Goal: Information Seeking & Learning: Learn about a topic

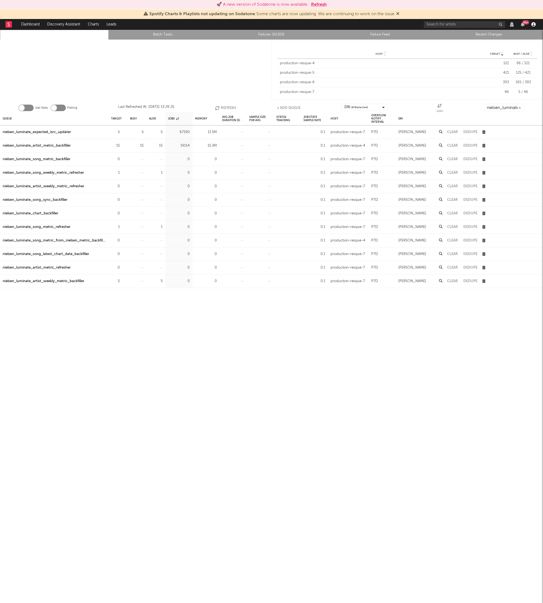
click at [533, 25] on icon "button" at bounding box center [533, 24] width 4 height 4
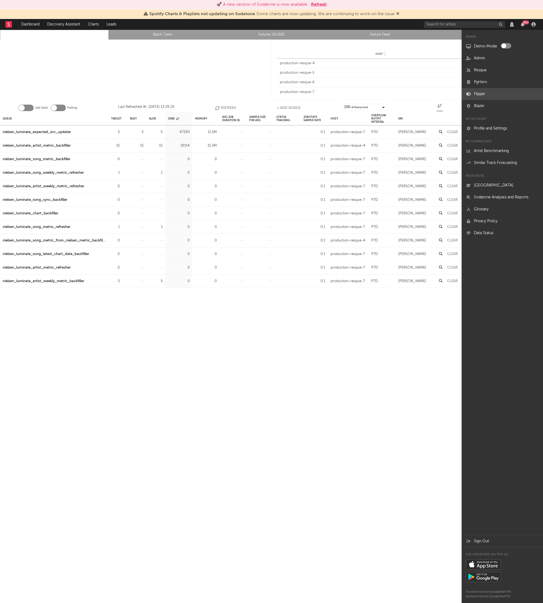
click at [485, 93] on link "Flipper" at bounding box center [502, 94] width 81 height 12
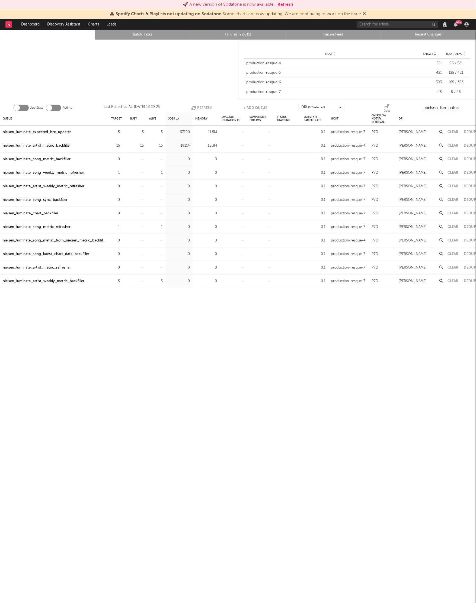
click at [57, 132] on div "nielsen_luminate_expected_isrc_updater" at bounding box center [37, 132] width 68 height 7
click at [437, 107] on input "nielsen_luminate" at bounding box center [441, 108] width 41 height 8
click at [205, 105] on button "Refresh" at bounding box center [201, 108] width 21 height 8
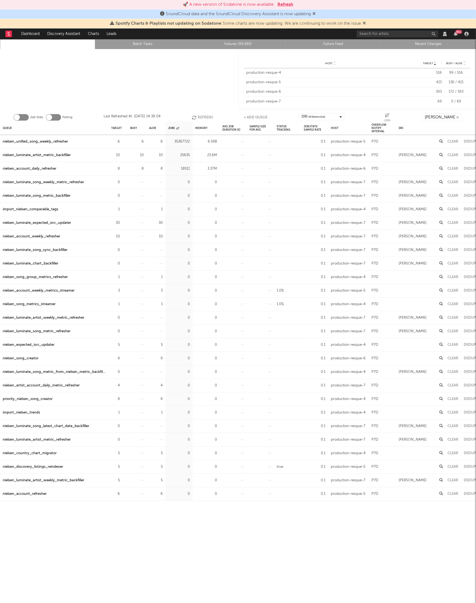
click at [9, 34] on rect at bounding box center [8, 34] width 7 height 7
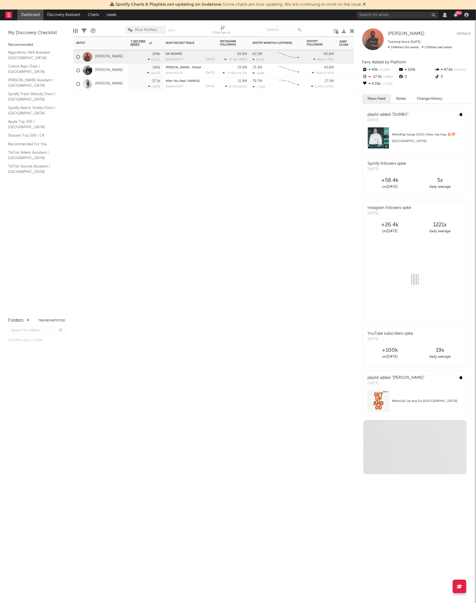
click at [223, 133] on div "Artist Notifications 7-Day Fans Added WoW % Change Most Recent Track Popularity…" at bounding box center [213, 320] width 280 height 566
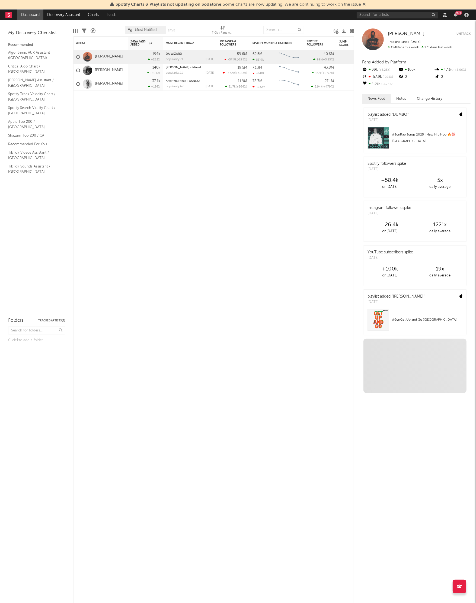
click at [106, 84] on link "[PERSON_NAME]" at bounding box center [109, 84] width 28 height 5
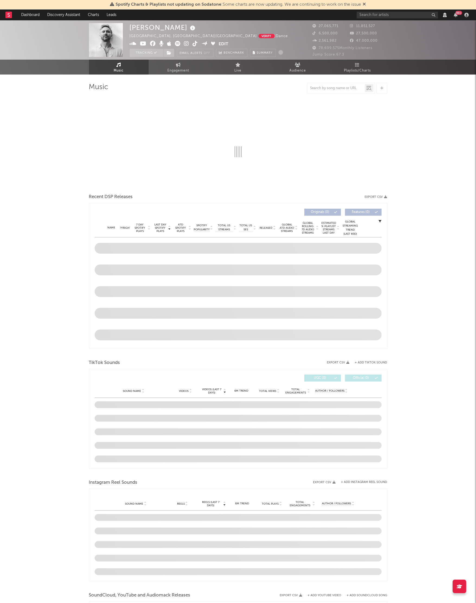
select select "View all"
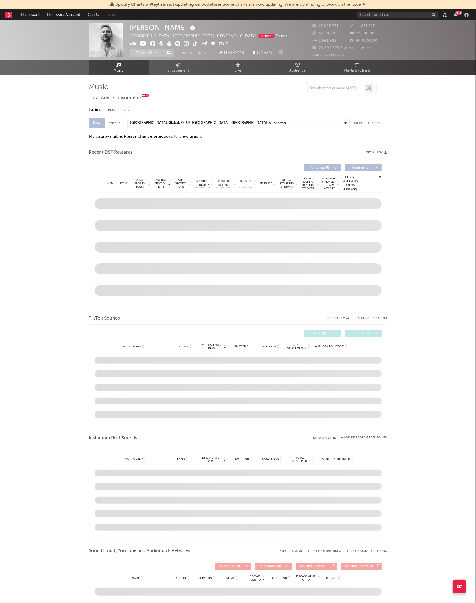
select select "View all"
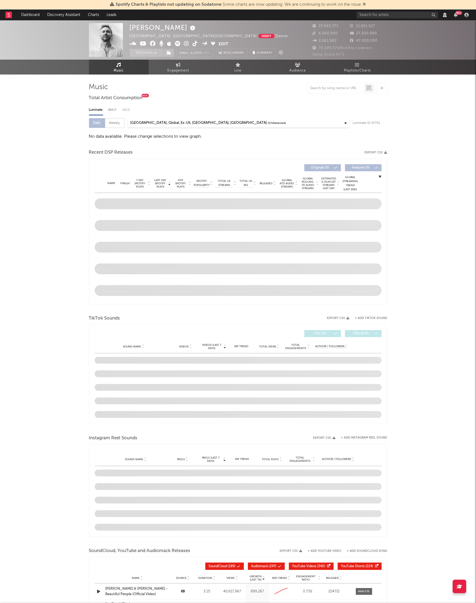
select select "View all"
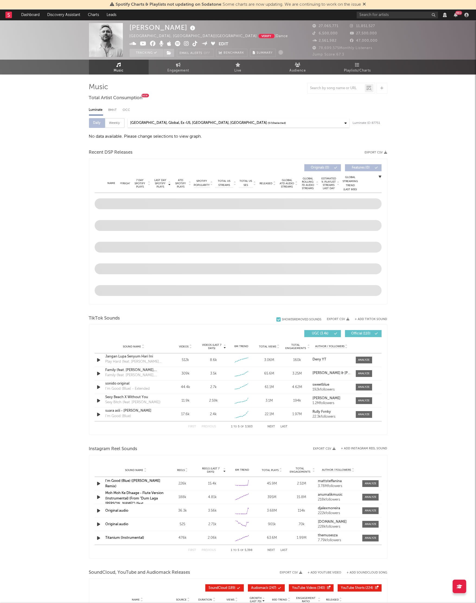
select select "View all"
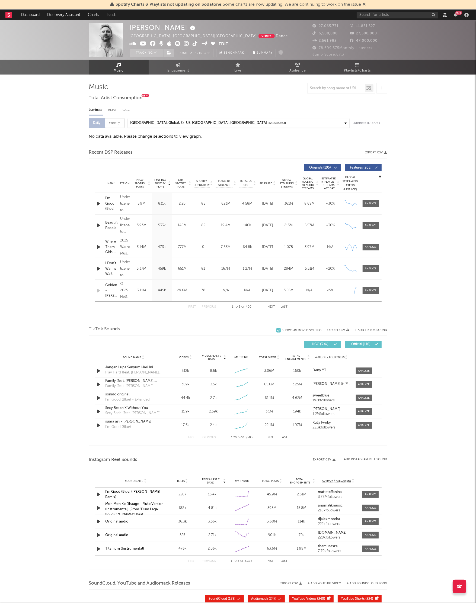
click at [116, 123] on div "Weekly" at bounding box center [115, 123] width 20 height 10
select select "6m"
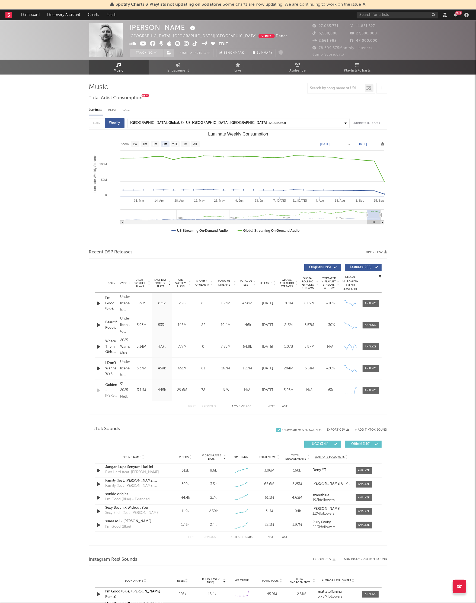
click at [102, 124] on div "Daily Weekly" at bounding box center [106, 123] width 35 height 10
click at [98, 124] on div "Daily Weekly" at bounding box center [106, 123] width 35 height 10
click at [368, 302] on div at bounding box center [370, 303] width 12 height 4
select select "View all"
select select "6m"
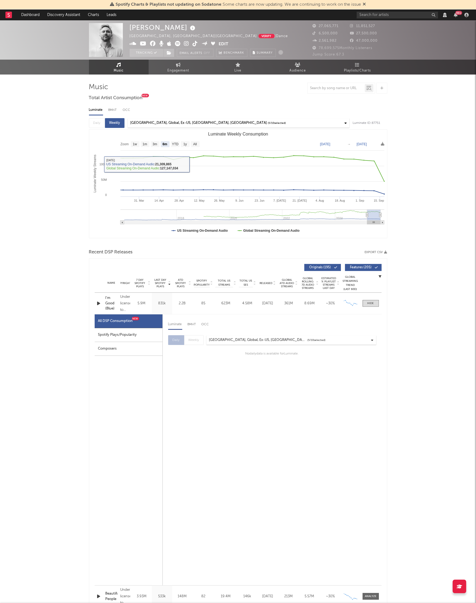
click at [194, 127] on div "United States, Global, Ex-US, Argentina, New Zealand ( 5 / 10 selected)" at bounding box center [239, 122] width 222 height 9
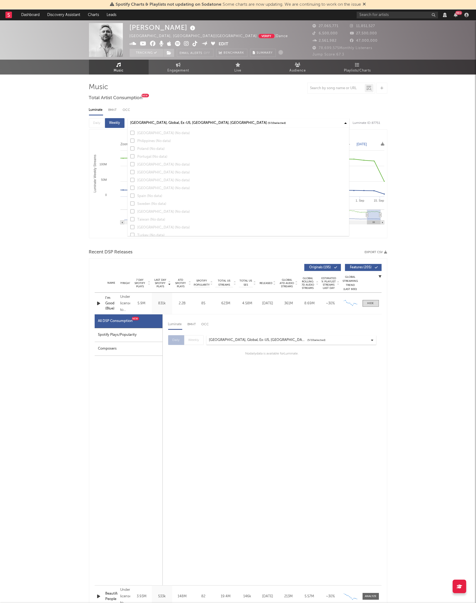
scroll to position [314, 0]
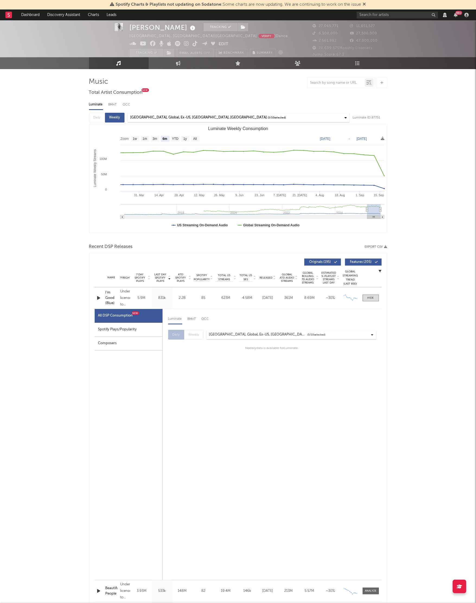
scroll to position [8, 0]
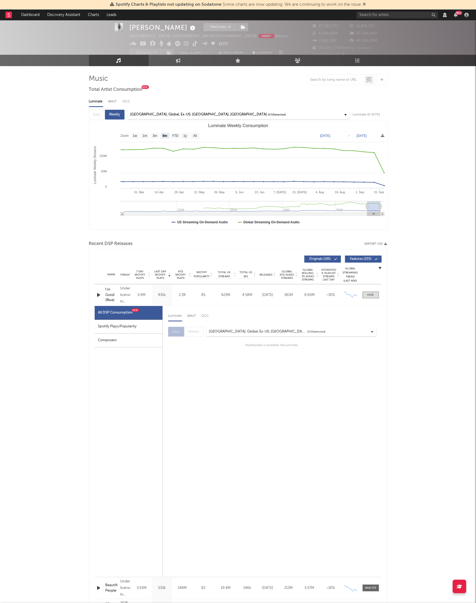
click at [190, 332] on div "Daily Weekly" at bounding box center [185, 332] width 35 height 10
click at [209, 331] on div "[GEOGRAPHIC_DATA], Global, Ex-US, [GEOGRAPHIC_DATA], [GEOGRAPHIC_DATA]" at bounding box center [258, 331] width 98 height 7
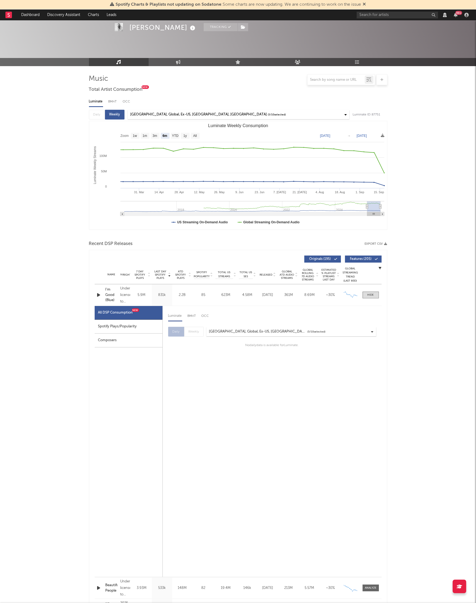
scroll to position [214, 0]
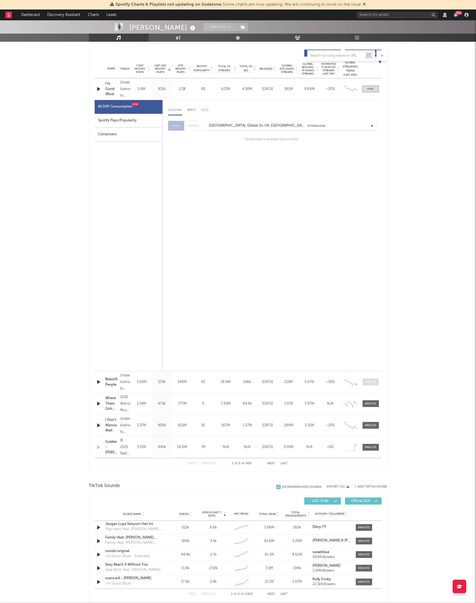
click at [369, 382] on div at bounding box center [370, 382] width 12 height 4
select select "View all"
select select "6m"
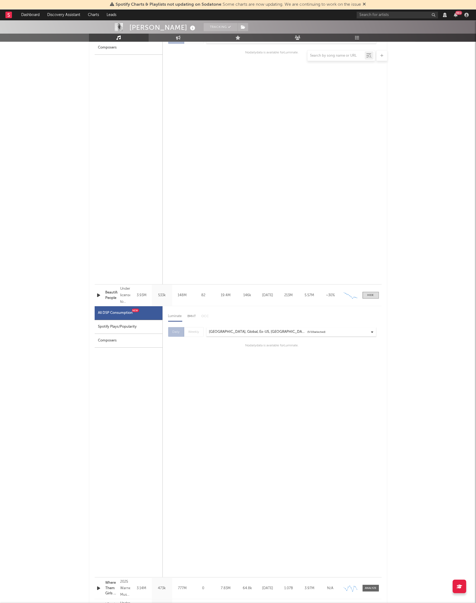
scroll to position [338, 0]
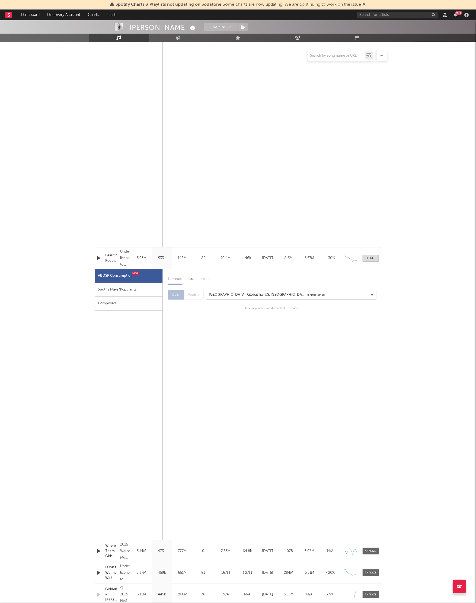
click at [191, 280] on div "BMAT" at bounding box center [192, 279] width 8 height 9
select select "6m"
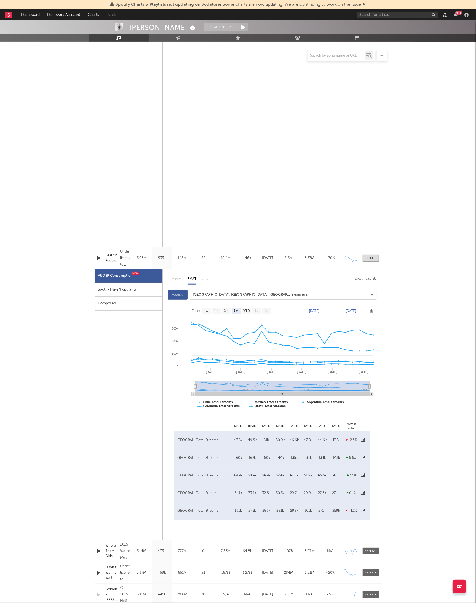
click at [179, 280] on div "Luminate BMAT OCC Export CSV" at bounding box center [272, 279] width 208 height 9
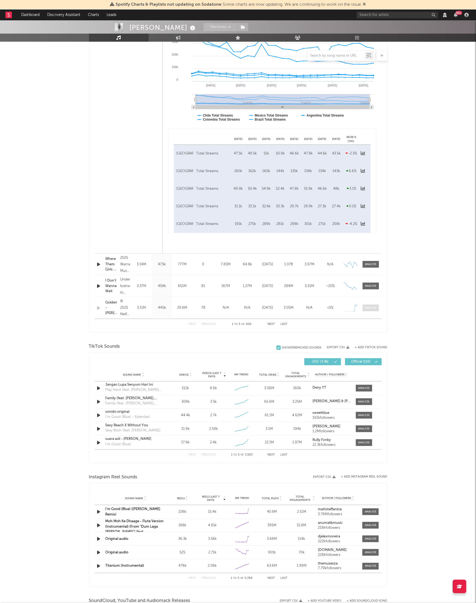
click at [369, 306] on div at bounding box center [370, 308] width 12 height 4
select select "View all"
select select "6m"
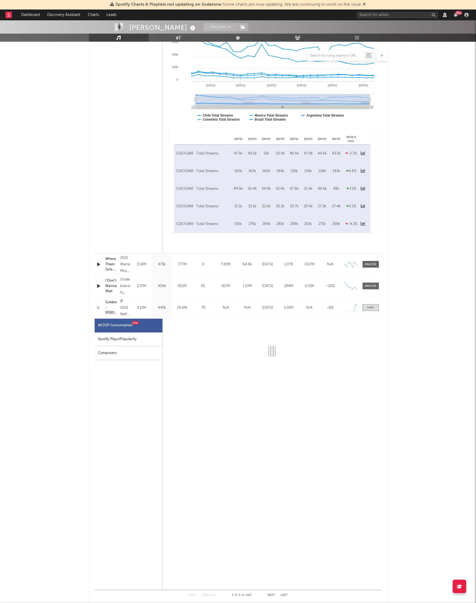
select select "6m"
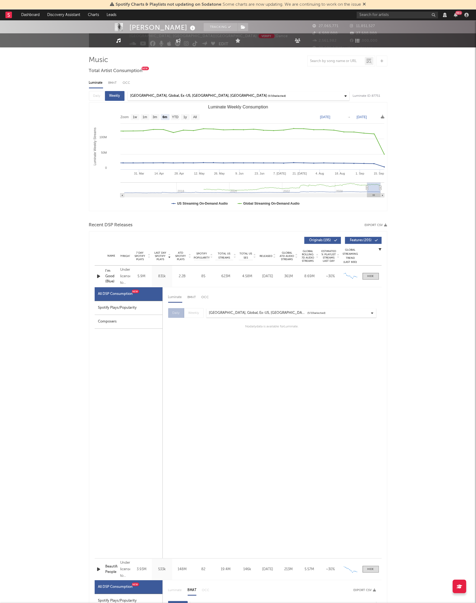
scroll to position [0, 0]
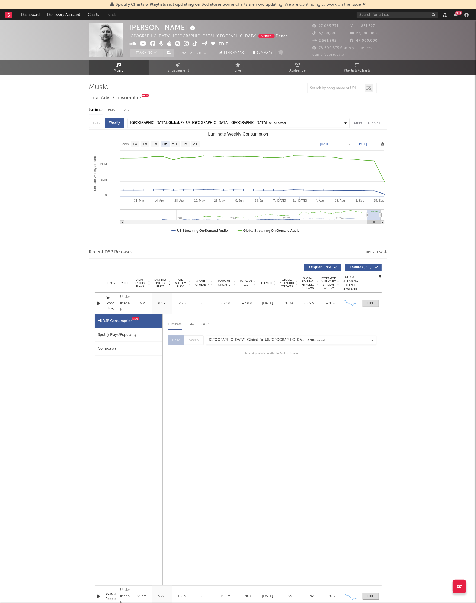
click at [12, 15] on div at bounding box center [11, 14] width 12 height 11
click at [25, 16] on link "Dashboard" at bounding box center [30, 14] width 26 height 11
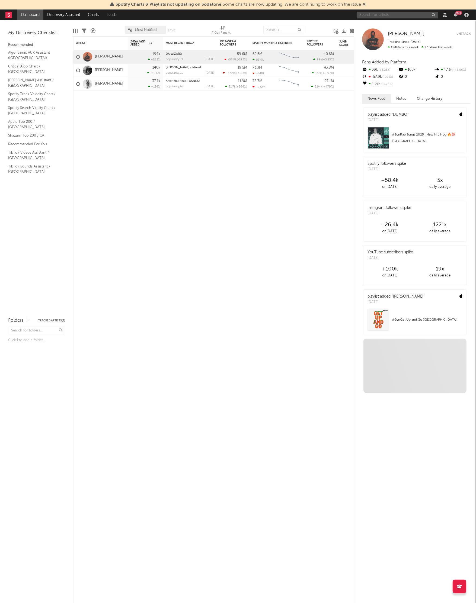
click at [369, 16] on input "text" at bounding box center [396, 15] width 81 height 7
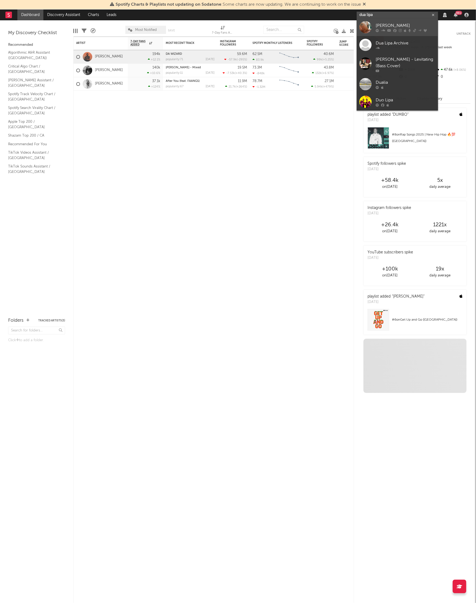
type input "dua lipa"
click at [380, 22] on div "[PERSON_NAME]" at bounding box center [405, 25] width 60 height 7
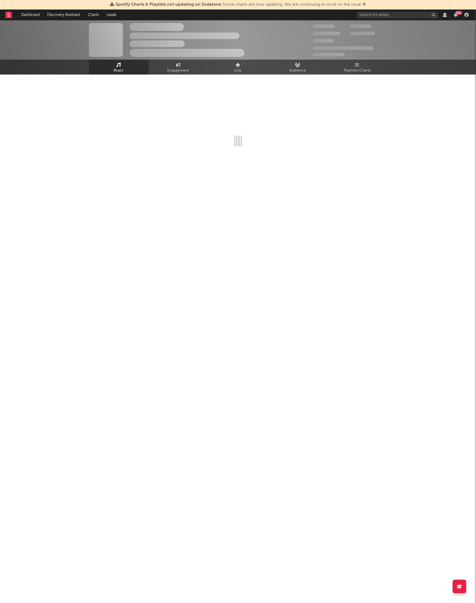
select select "View all"
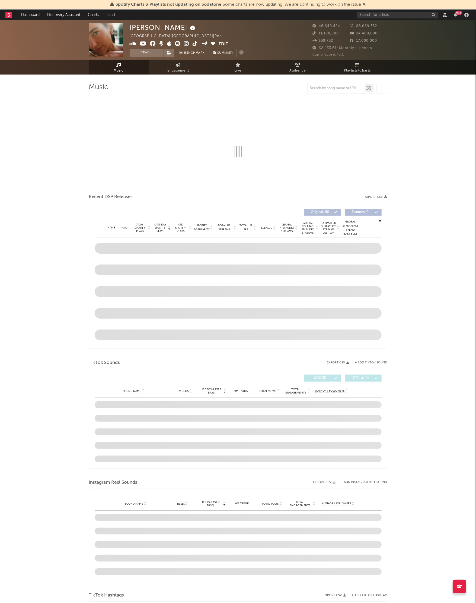
select select "View all"
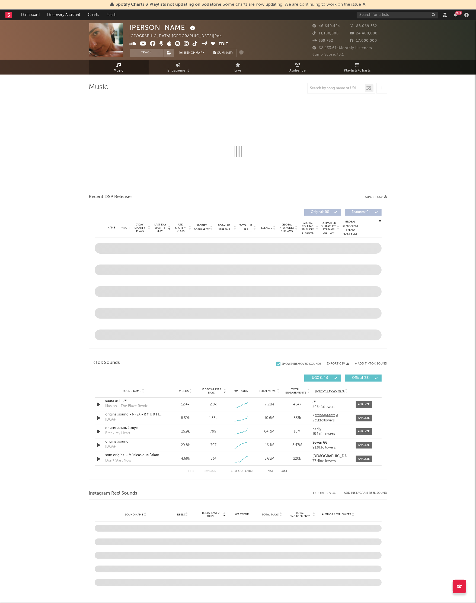
select select "View all"
select select "6m"
select select "View all"
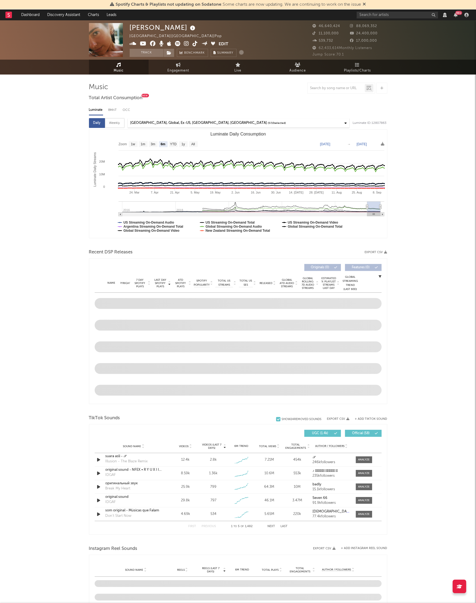
select select "View all"
select select "6m"
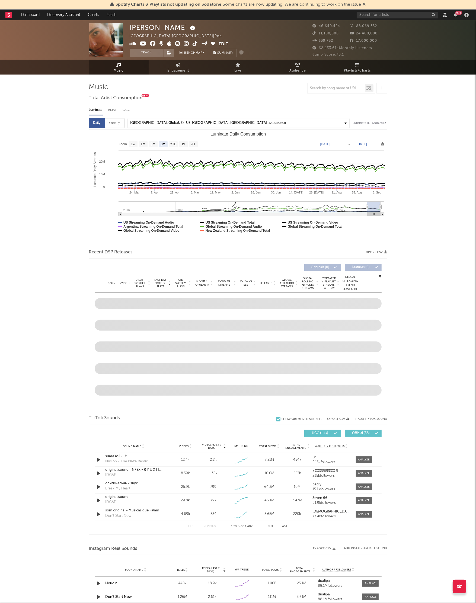
select select "View all"
select select "6m"
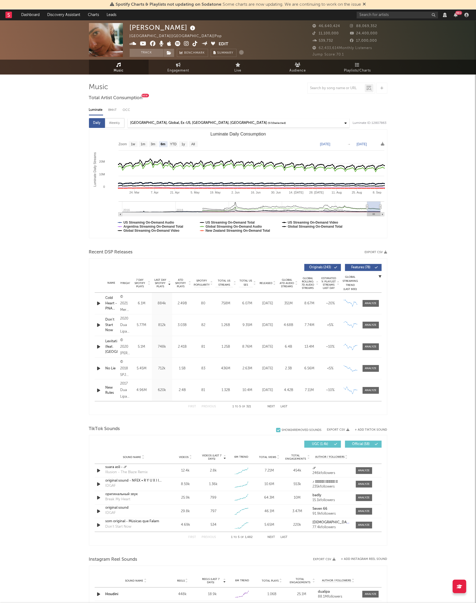
select select "View all"
select select "6m"
select select "View all"
select select "6m"
click at [117, 127] on div "Weekly" at bounding box center [115, 123] width 20 height 10
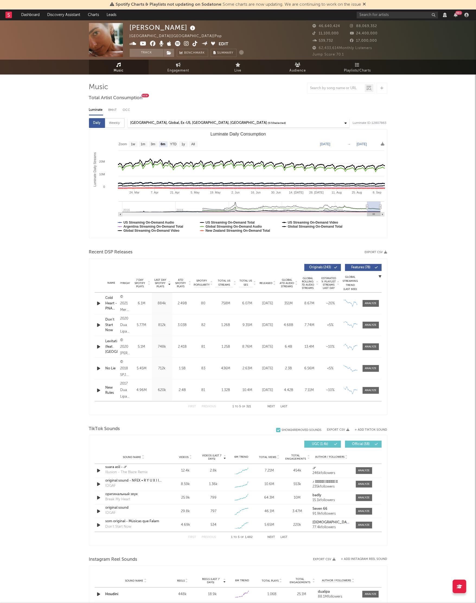
select select "6m"
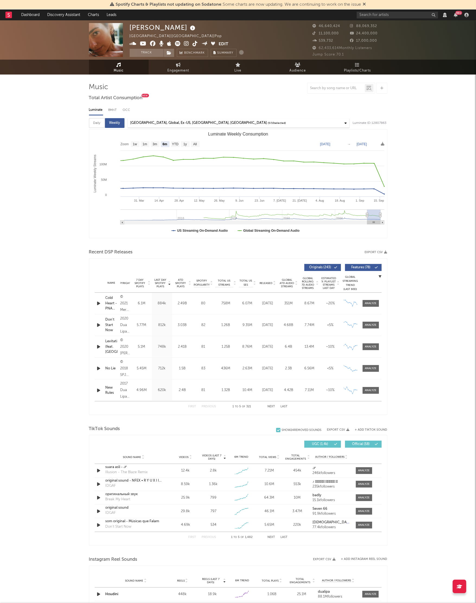
click at [140, 126] on div "[GEOGRAPHIC_DATA], Global, Ex-US, [GEOGRAPHIC_DATA], [GEOGRAPHIC_DATA]" at bounding box center [198, 123] width 137 height 7
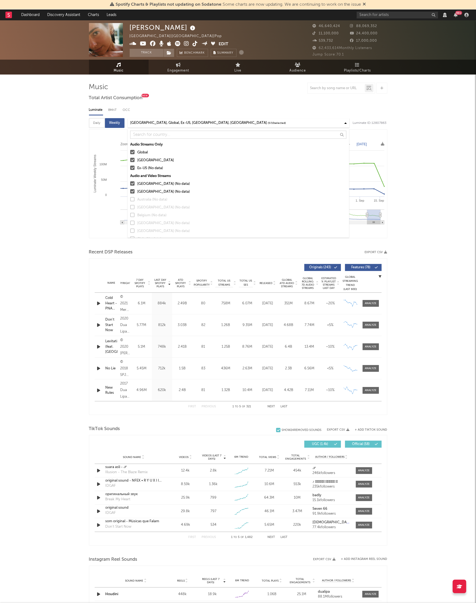
click at [140, 126] on div "[GEOGRAPHIC_DATA], Global, Ex-US, [GEOGRAPHIC_DATA], [GEOGRAPHIC_DATA]" at bounding box center [198, 123] width 137 height 7
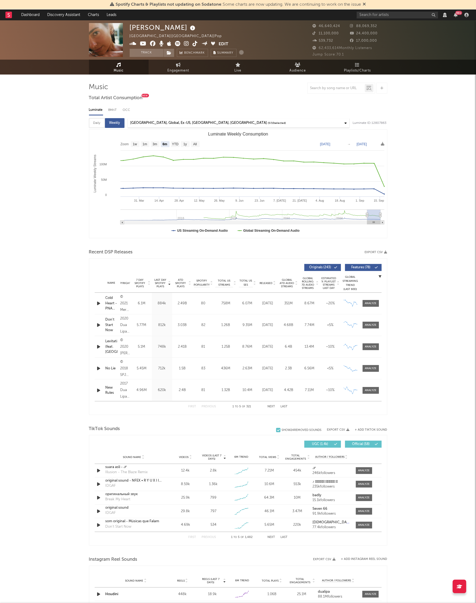
click at [99, 127] on div "Daily" at bounding box center [97, 123] width 16 height 10
select select "6m"
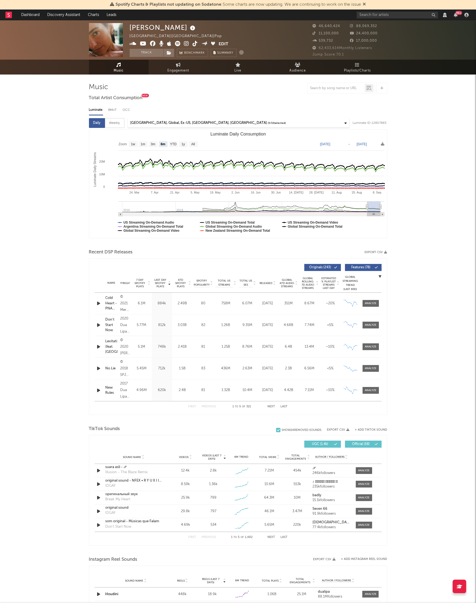
click at [111, 126] on div "Weekly" at bounding box center [115, 123] width 20 height 10
select select "6m"
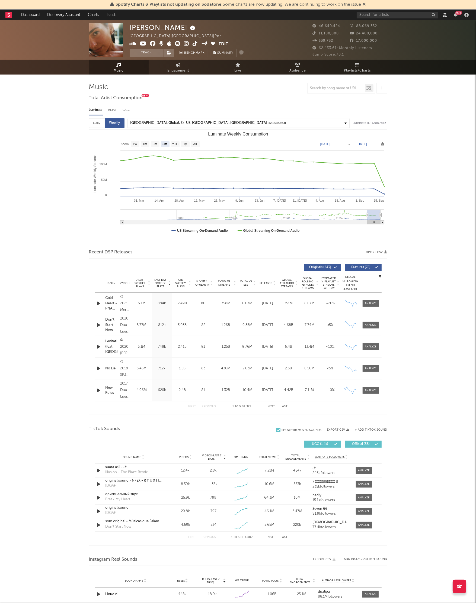
click at [101, 127] on div "Daily" at bounding box center [97, 123] width 16 height 10
select select "6m"
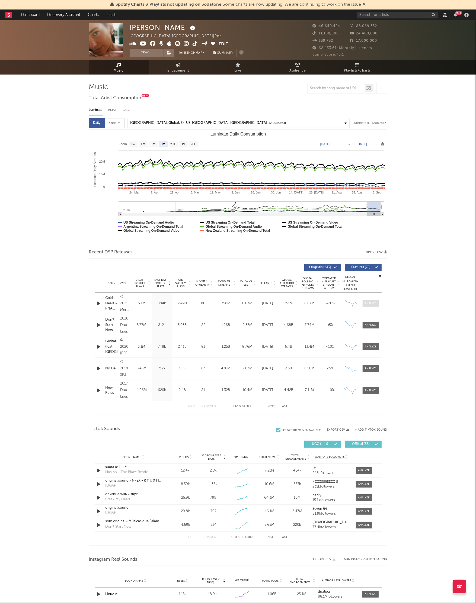
click at [370, 305] on div at bounding box center [370, 303] width 12 height 4
select select "View all"
select select "6m"
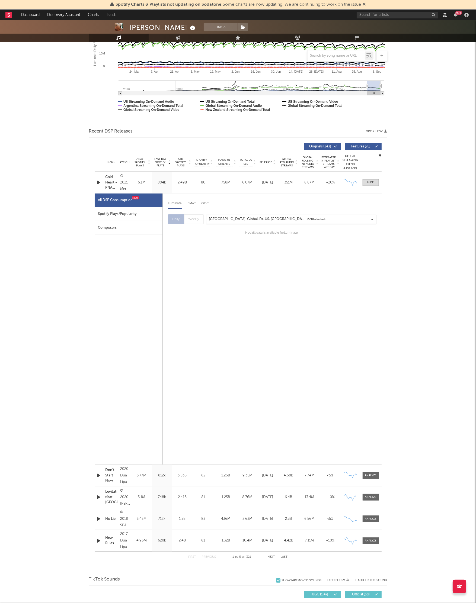
scroll to position [121, 0]
click at [372, 476] on div at bounding box center [370, 475] width 12 height 4
select select "View all"
select select "6m"
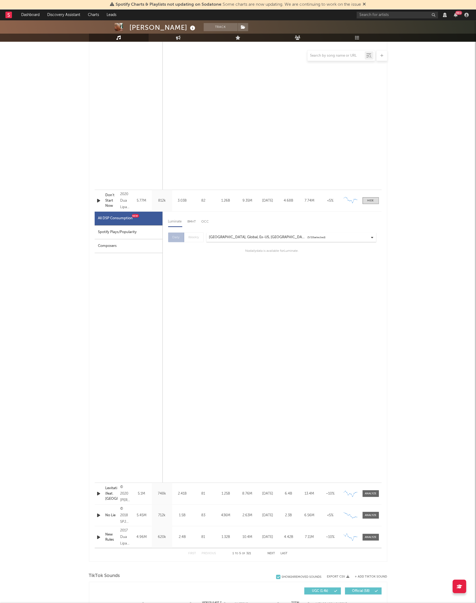
scroll to position [541, 0]
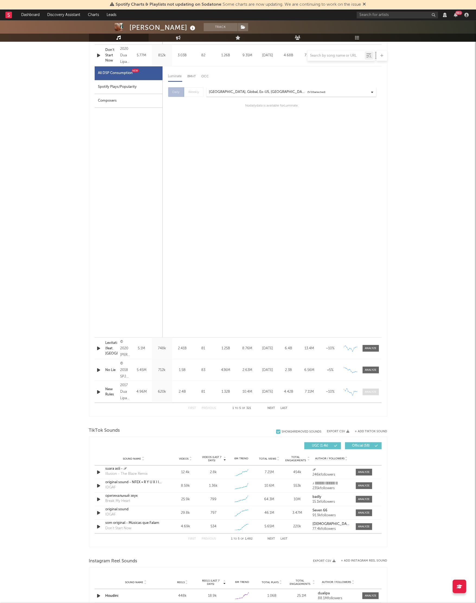
click at [366, 394] on div at bounding box center [370, 392] width 12 height 4
select select "View all"
select select "6m"
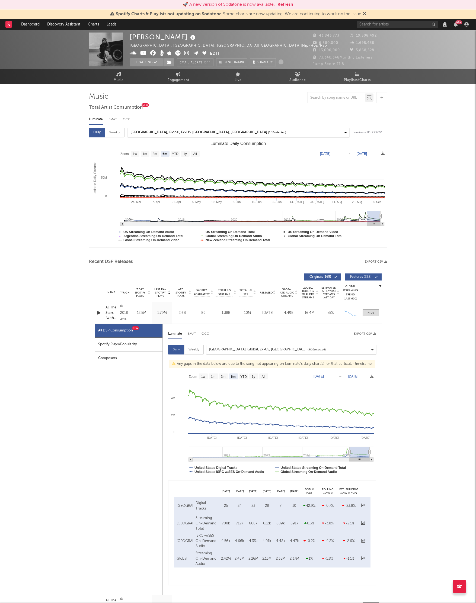
select select "6m"
select select "View all"
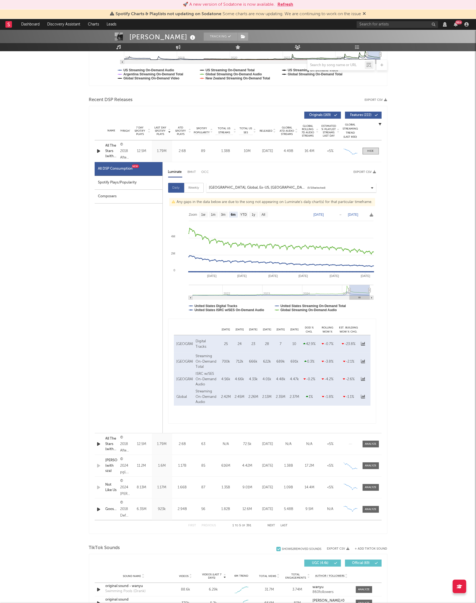
scroll to position [179, 0]
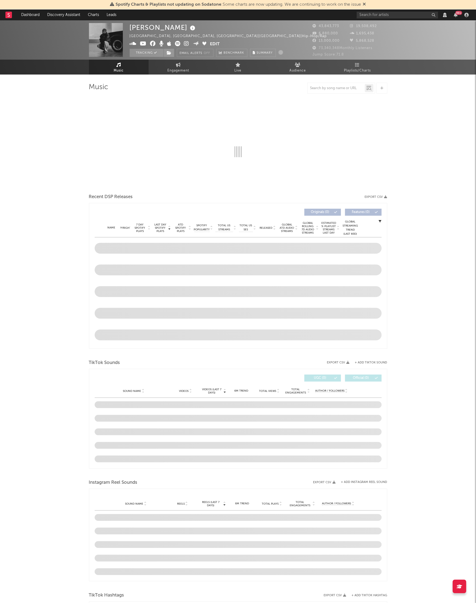
select select "View all"
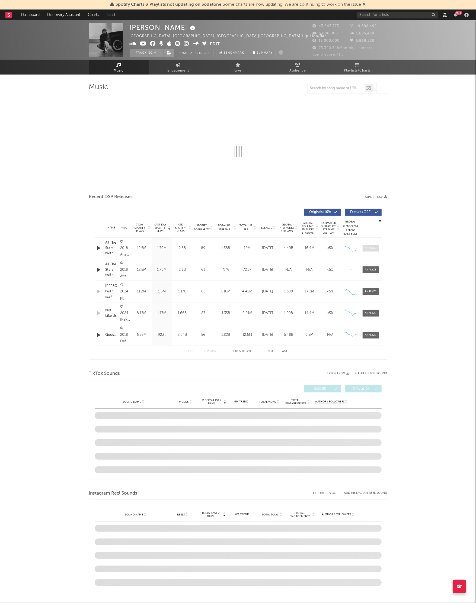
click at [375, 249] on div at bounding box center [370, 248] width 12 height 4
select select "View all"
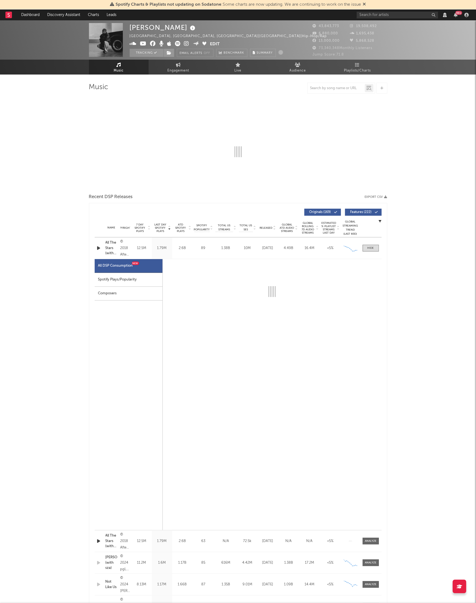
select select "6m"
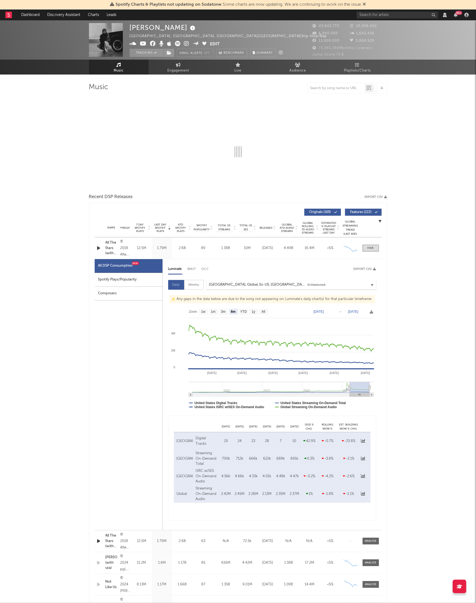
select select "6m"
select select "View all"
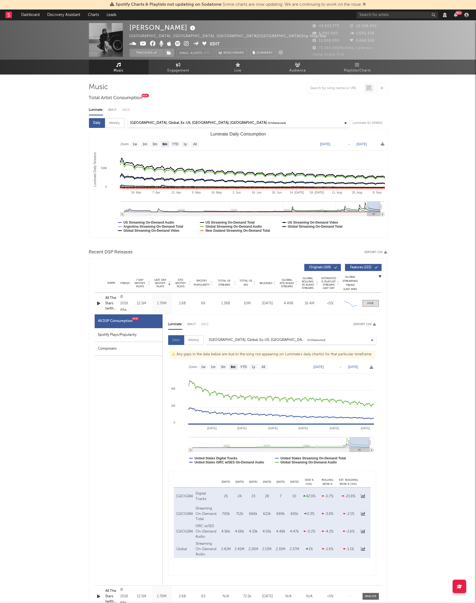
select select "View all"
select select "6m"
click at [367, 14] on input "text" at bounding box center [396, 15] width 81 height 7
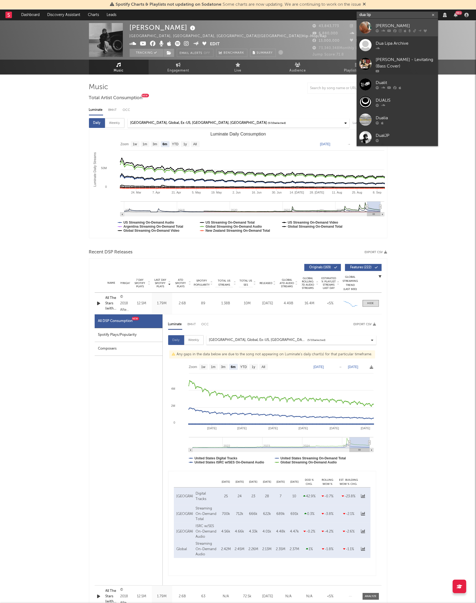
type input "dua lip"
click at [380, 24] on div "[PERSON_NAME]" at bounding box center [405, 25] width 60 height 7
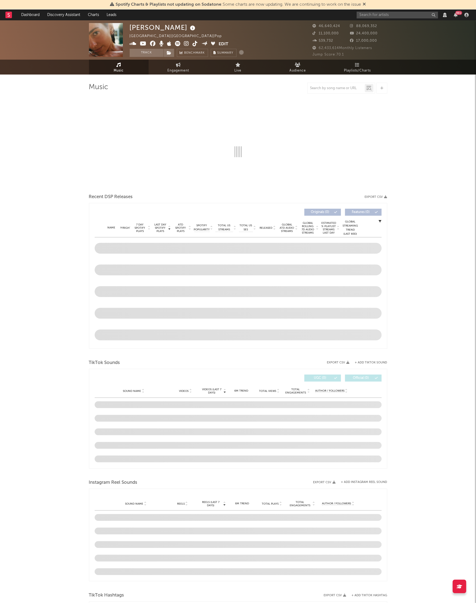
select select "View all"
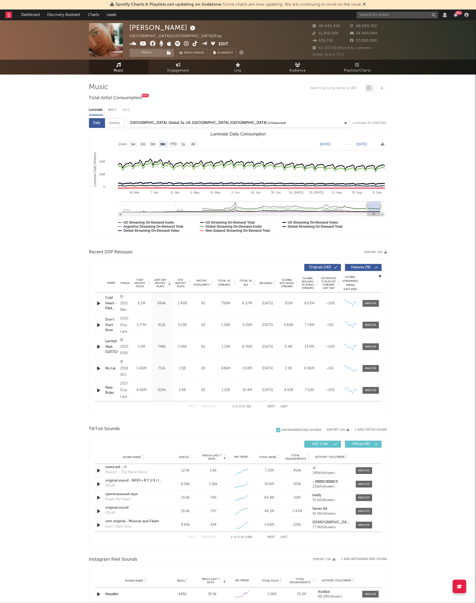
select select "View all"
select select "6m"
click at [270, 408] on button "Next" at bounding box center [271, 406] width 8 height 3
select select "View all"
select select "6m"
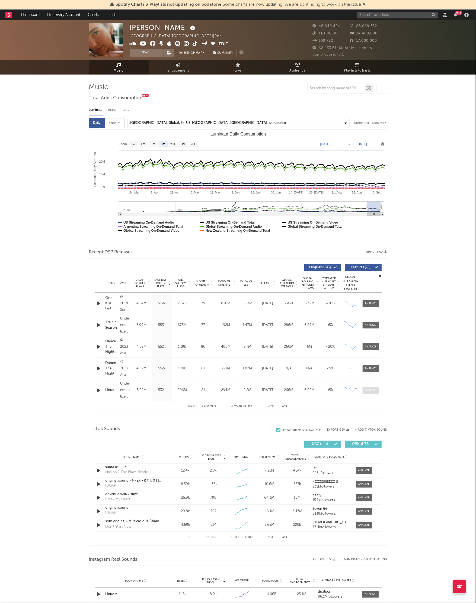
click at [368, 392] on div at bounding box center [370, 390] width 12 height 4
select select "View all"
select select "6m"
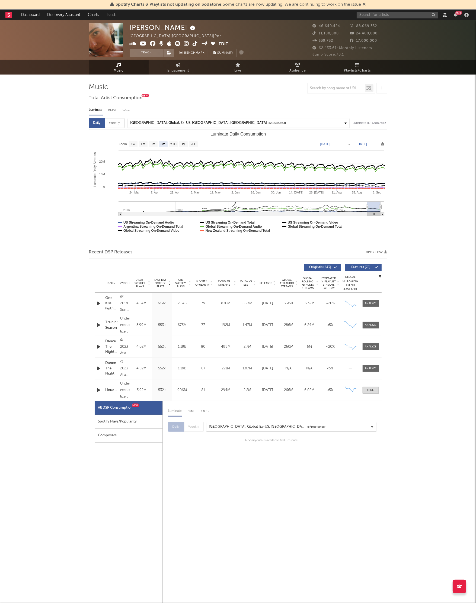
click at [245, 426] on div "[GEOGRAPHIC_DATA], Global, Ex-US, [GEOGRAPHIC_DATA], [GEOGRAPHIC_DATA]" at bounding box center [258, 427] width 98 height 7
click at [11, 15] on rect at bounding box center [8, 15] width 7 height 7
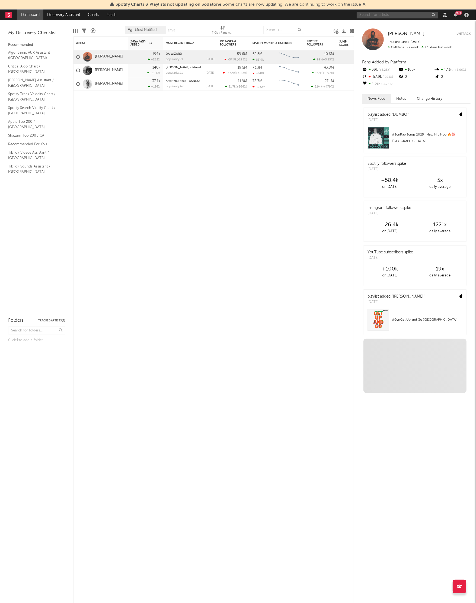
click at [372, 15] on input "text" at bounding box center [396, 15] width 81 height 7
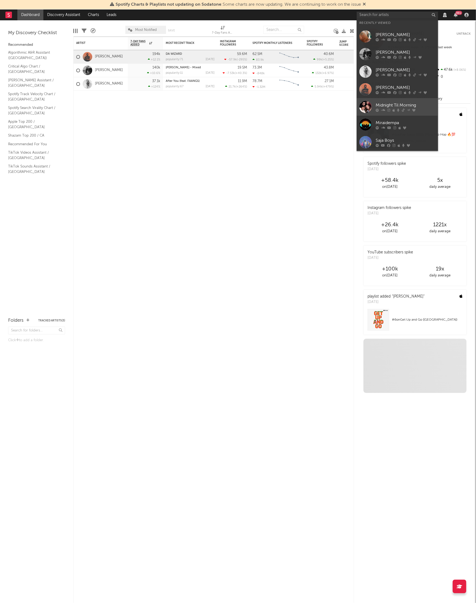
click at [396, 104] on div "Midnight Til Morning" at bounding box center [405, 105] width 60 height 7
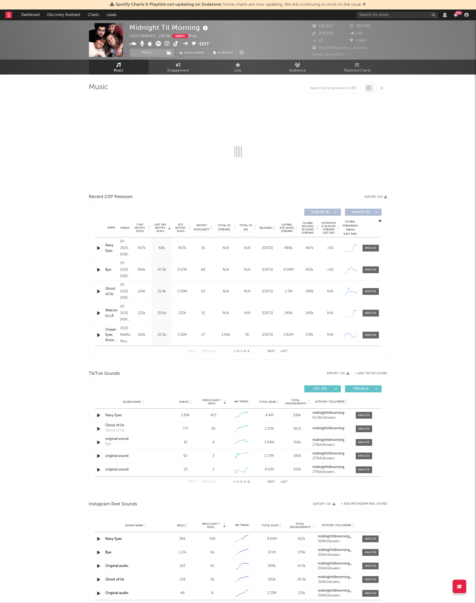
select select "1w"
select select "View all"
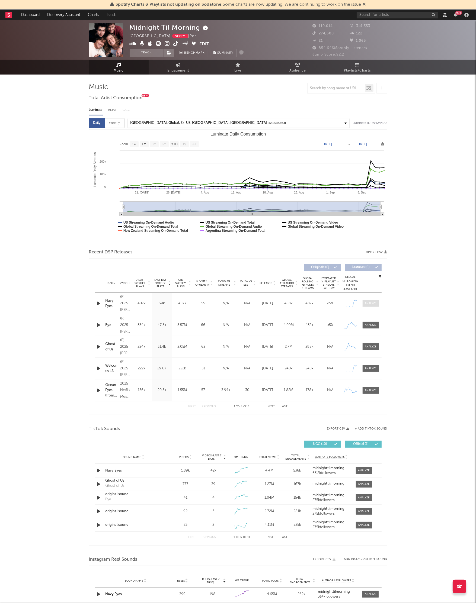
click at [376, 305] on div at bounding box center [370, 303] width 12 height 4
select select "View all"
select select "1w"
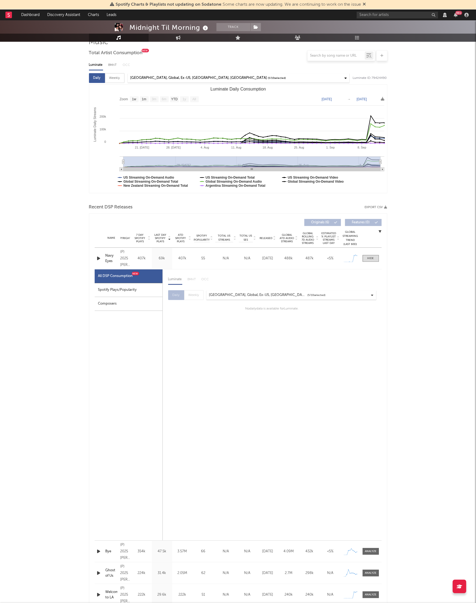
scroll to position [214, 0]
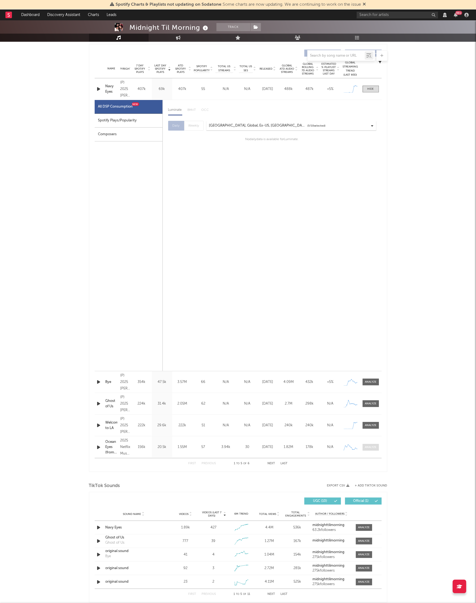
click at [375, 451] on span at bounding box center [370, 447] width 16 height 7
select select "View all"
select select "1w"
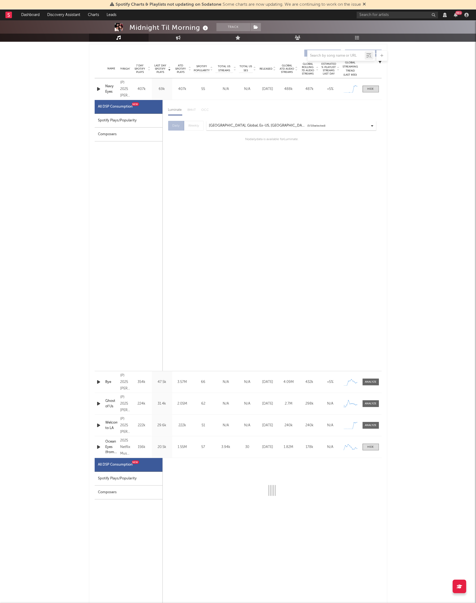
select select "1w"
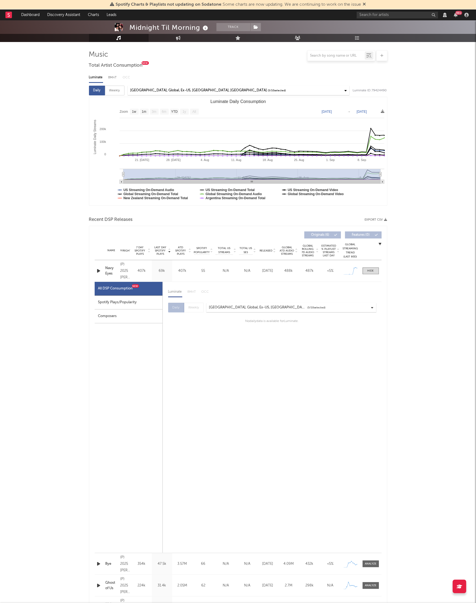
scroll to position [0, 0]
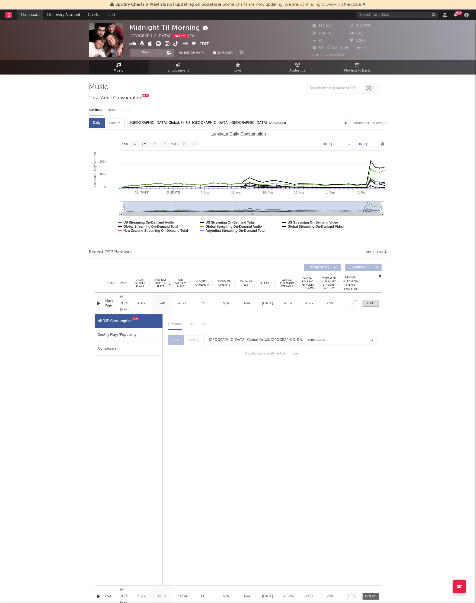
click at [37, 15] on link "Dashboard" at bounding box center [30, 14] width 26 height 11
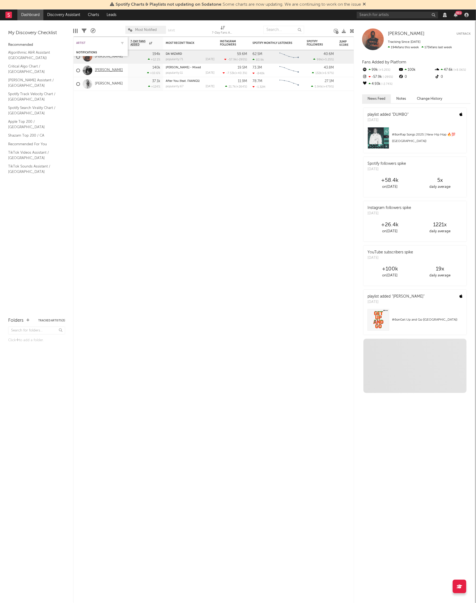
click at [102, 71] on link "[PERSON_NAME]" at bounding box center [109, 70] width 28 height 5
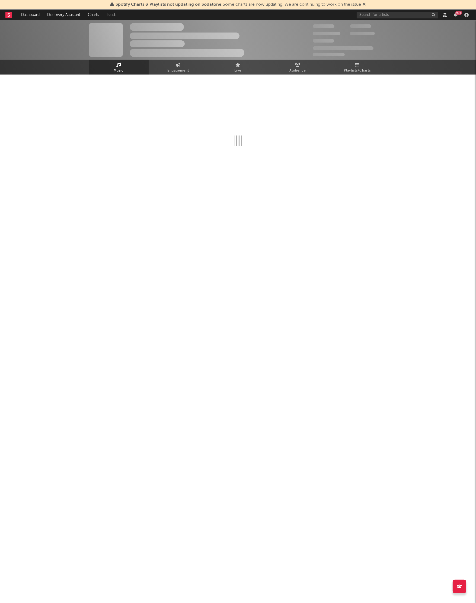
select select "View all"
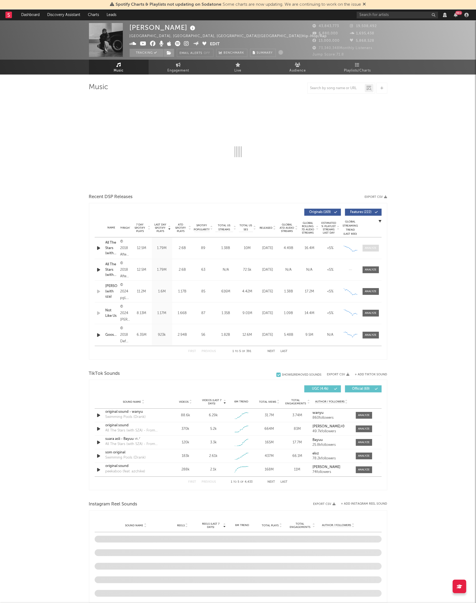
select select "View all"
click at [372, 247] on div at bounding box center [370, 248] width 12 height 4
select select "6m"
select select "View all"
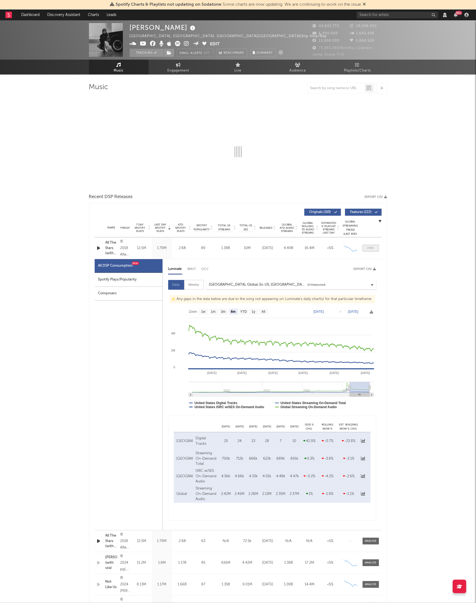
select select "View all"
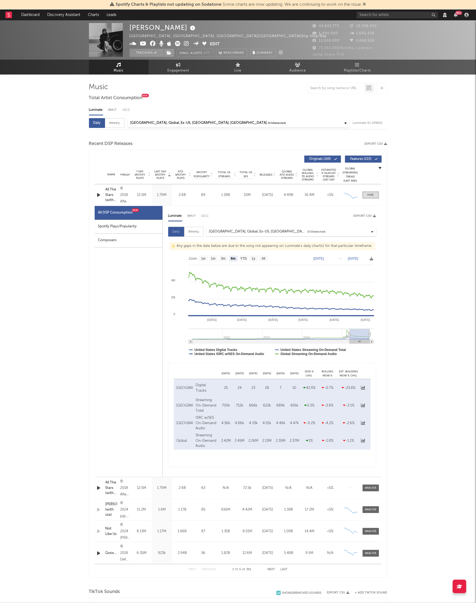
select select "6m"
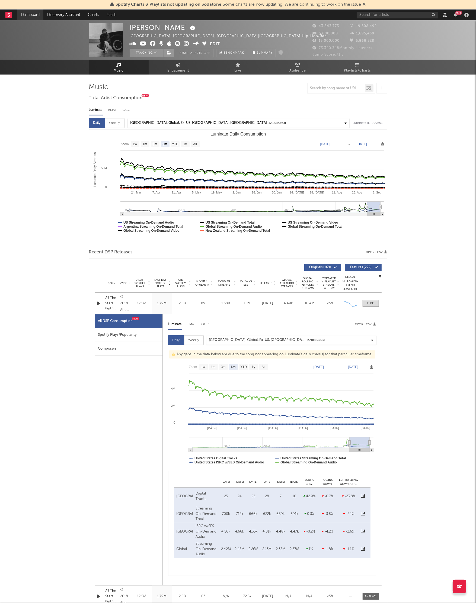
click at [28, 15] on link "Dashboard" at bounding box center [30, 14] width 26 height 11
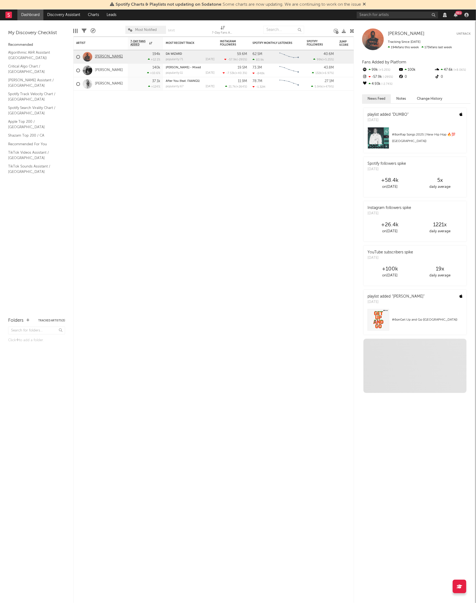
click at [99, 57] on link "[PERSON_NAME]" at bounding box center [109, 56] width 28 height 5
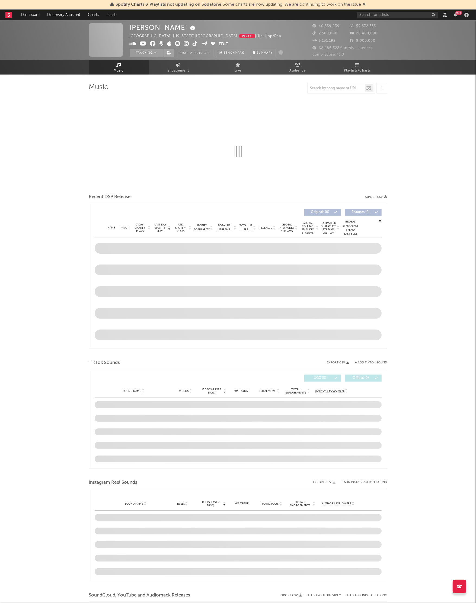
select select "6m"
select select "View all"
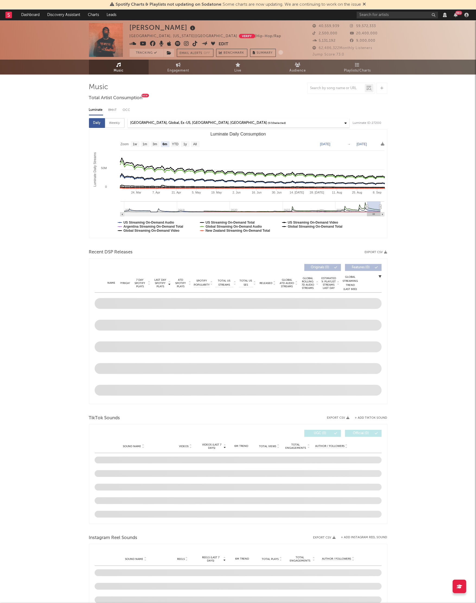
select select "View all"
select select "6m"
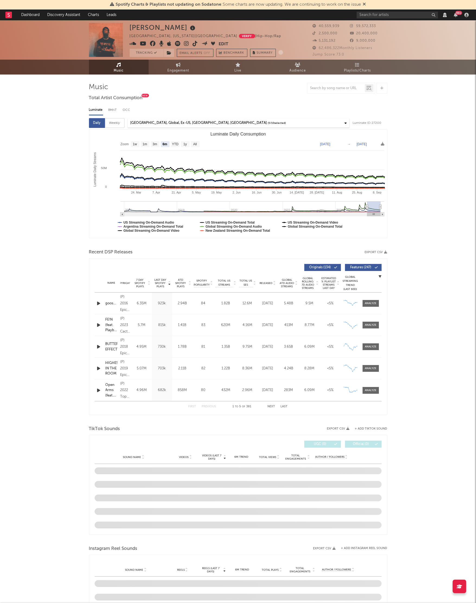
select select "View all"
select select "6m"
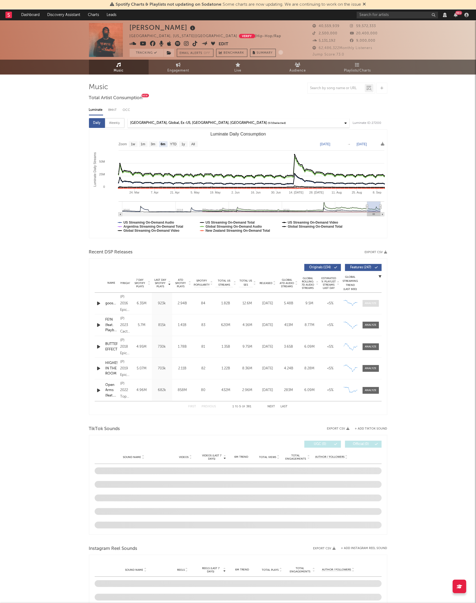
click at [365, 302] on div at bounding box center [370, 303] width 12 height 4
select select "View all"
select select "6m"
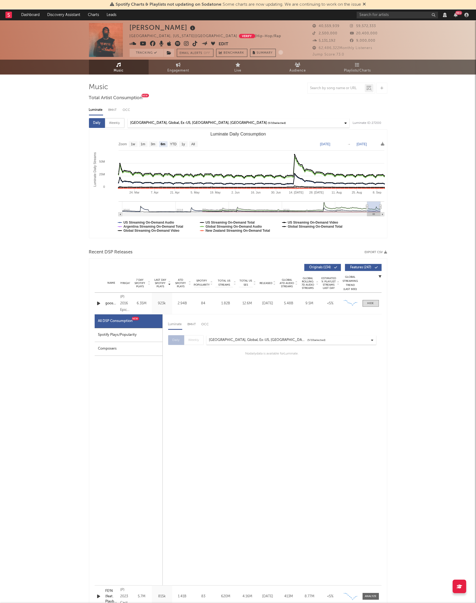
select select "View all"
select select "6m"
select select "View all"
select select "6m"
select select "View all"
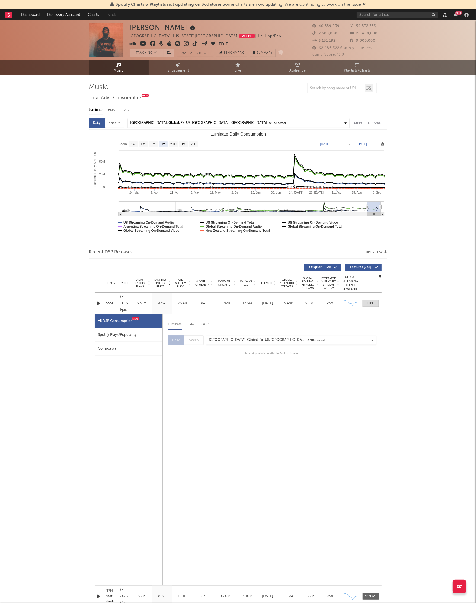
select select "6m"
select select "View all"
select select "6m"
select select "View all"
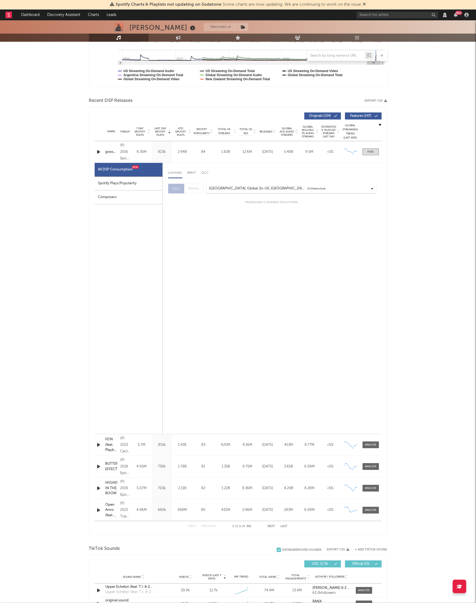
scroll to position [227, 0]
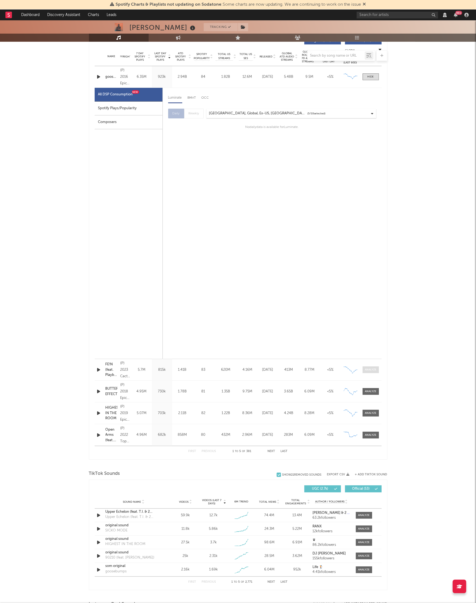
click at [367, 372] on span at bounding box center [370, 369] width 16 height 7
select select "6m"
select select "View all"
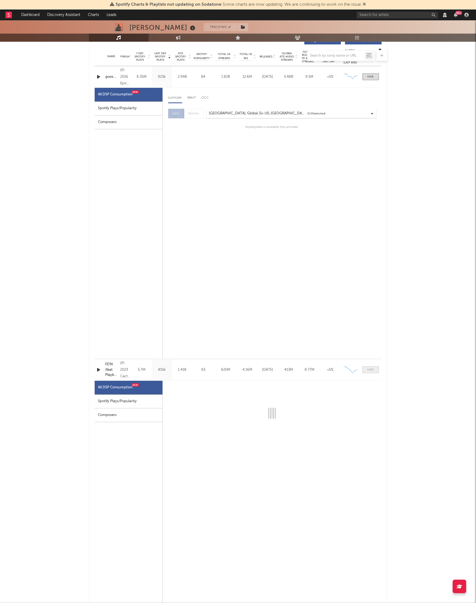
select select "6m"
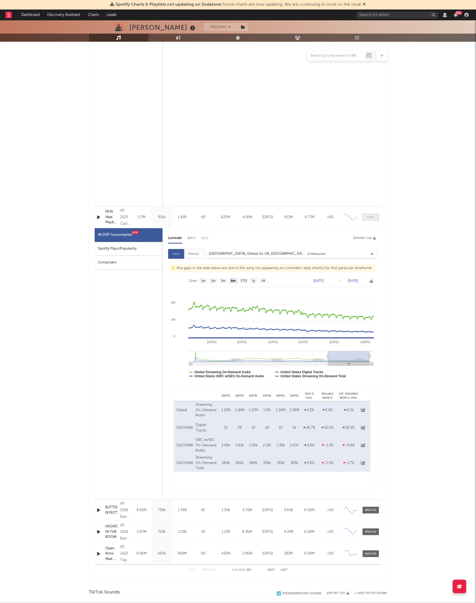
scroll to position [462, 0]
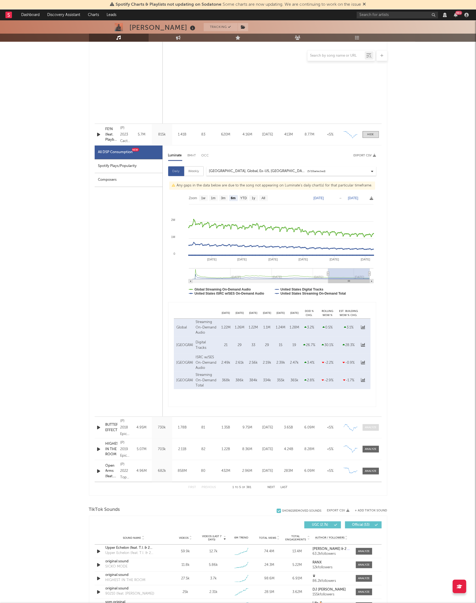
click at [372, 427] on div at bounding box center [370, 427] width 12 height 4
select select "6m"
select select "View all"
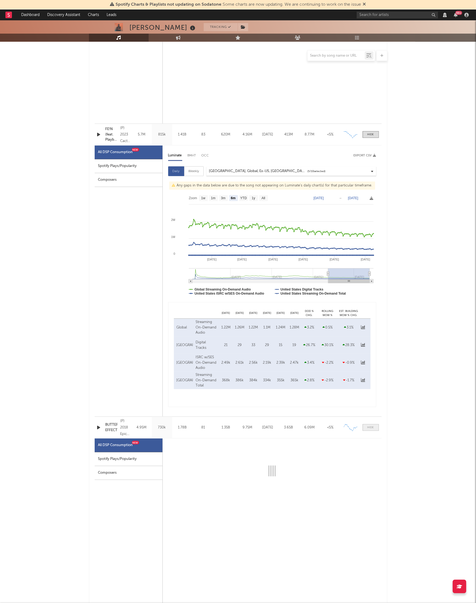
select select "6m"
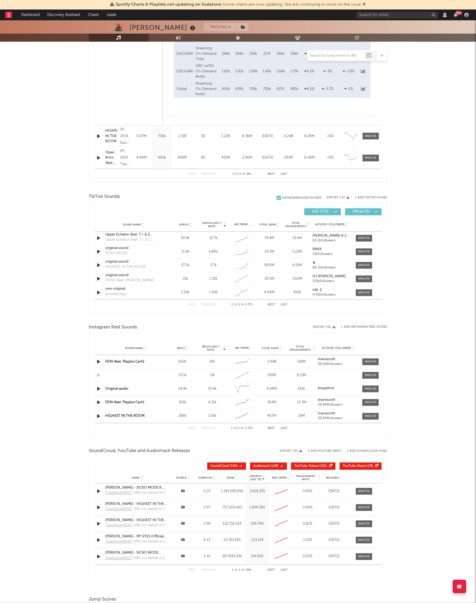
scroll to position [1084, 0]
